Goal: Check status

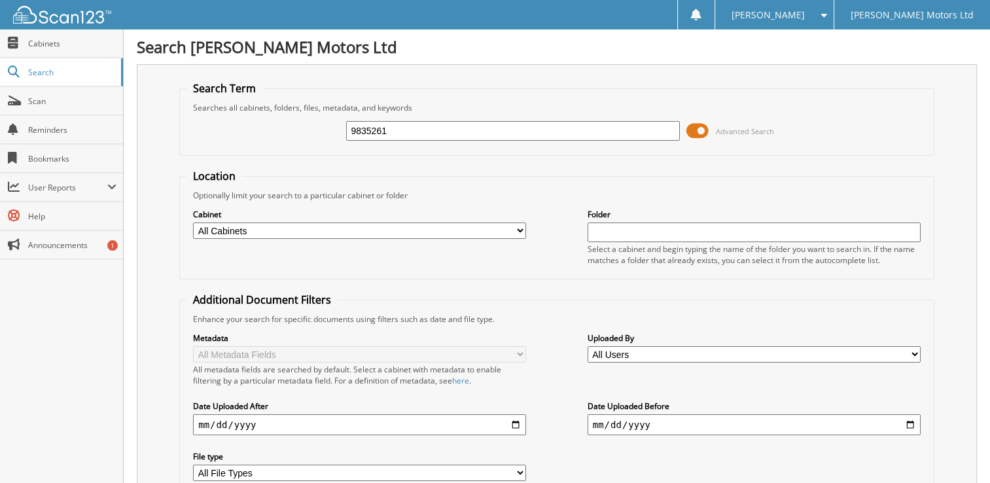
type input "9835261"
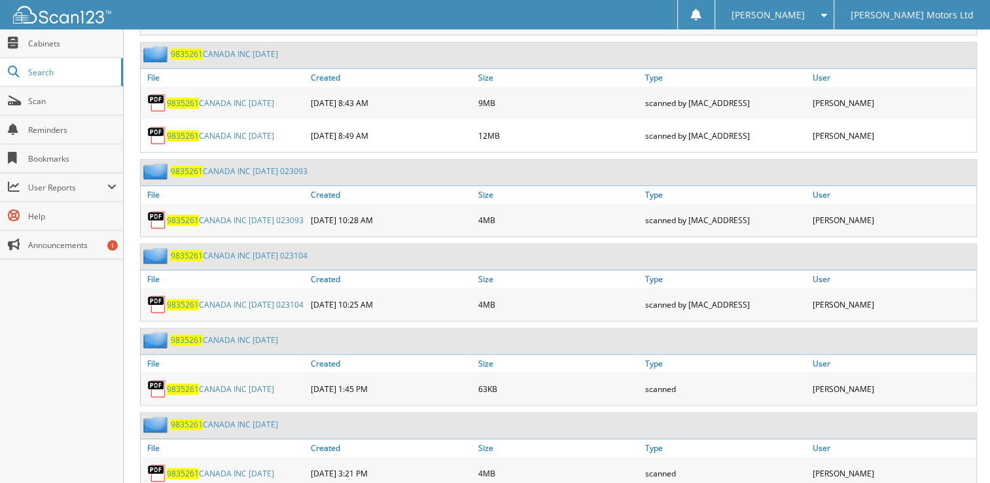
scroll to position [1047, 0]
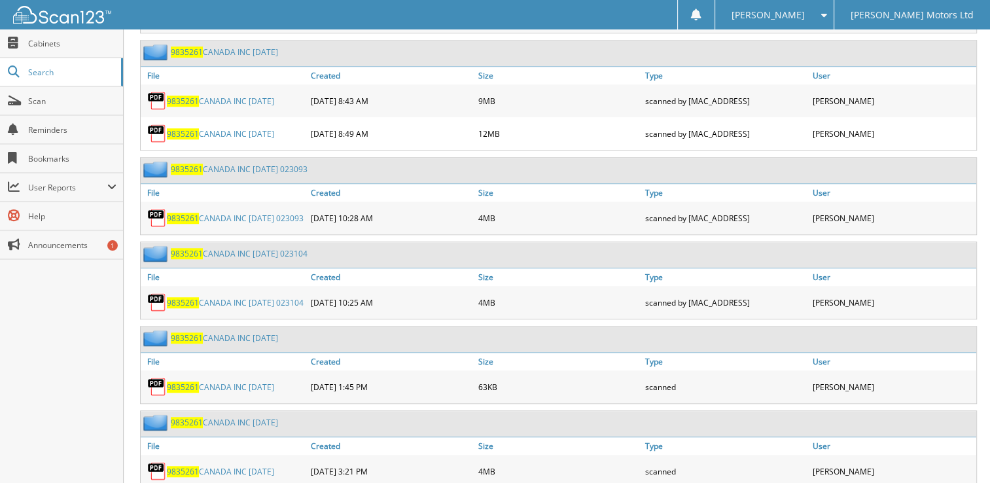
click at [243, 381] on link "9835261 CANADA INC [DATE]" at bounding box center [220, 386] width 107 height 11
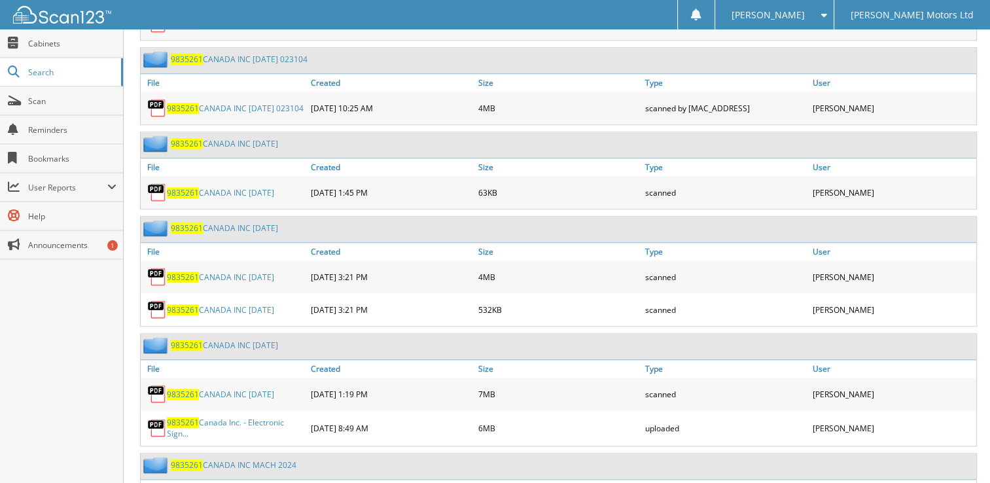
scroll to position [1243, 0]
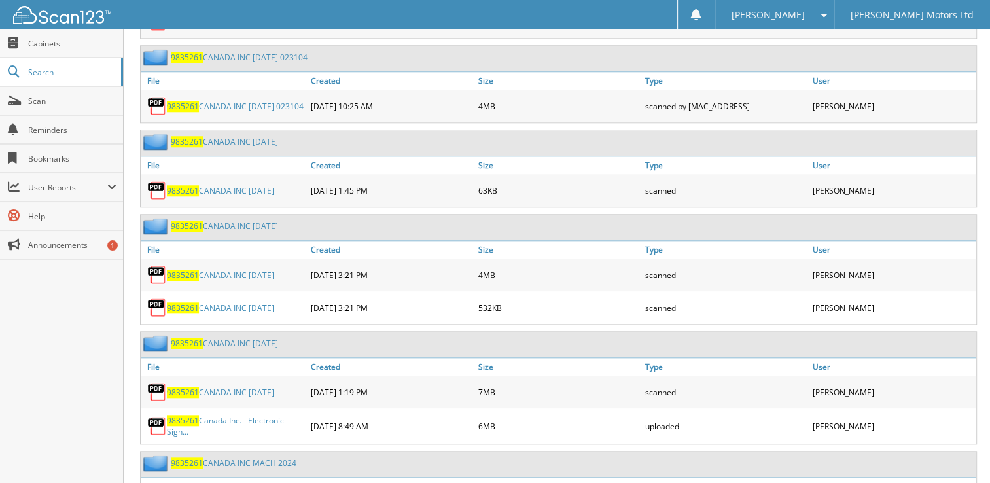
click at [270, 302] on link "9835261 CANADA INC [DATE]" at bounding box center [220, 307] width 107 height 11
click at [274, 387] on link "9835261 CANADA INC [DATE]" at bounding box center [220, 392] width 107 height 11
